Goal: Browse casually: Explore the website without a specific task or goal

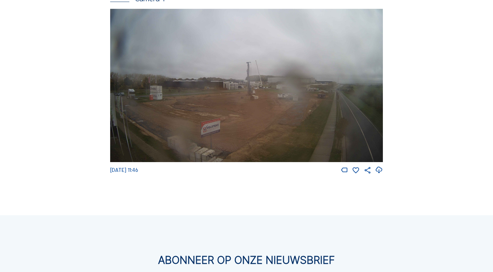
scroll to position [33, 0]
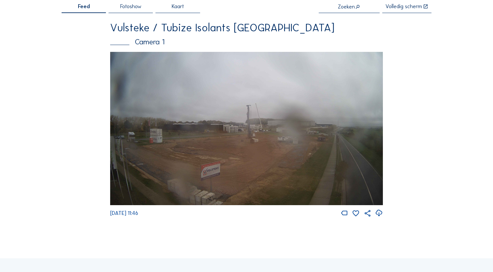
click at [233, 119] on img at bounding box center [246, 128] width 273 height 153
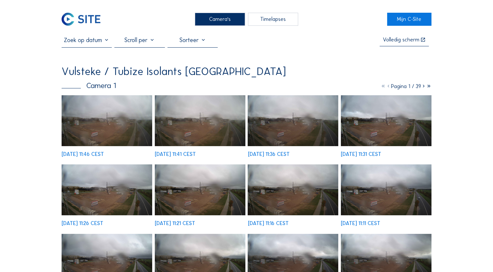
click at [422, 87] on icon at bounding box center [423, 86] width 5 height 6
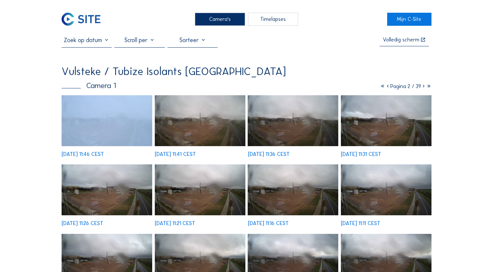
click at [422, 87] on icon at bounding box center [423, 86] width 5 height 6
click at [423, 87] on icon at bounding box center [423, 86] width 5 height 6
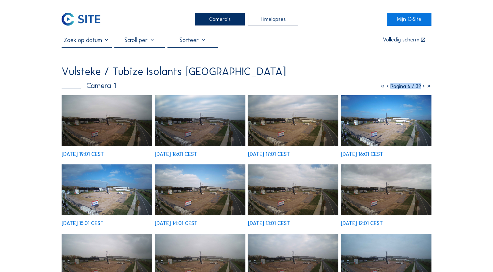
click at [306, 72] on div "Vulsteke / Tubize Isolants [GEOGRAPHIC_DATA]" at bounding box center [247, 71] width 370 height 11
click at [358, 129] on img at bounding box center [386, 120] width 91 height 51
